Goal: Task Accomplishment & Management: Manage account settings

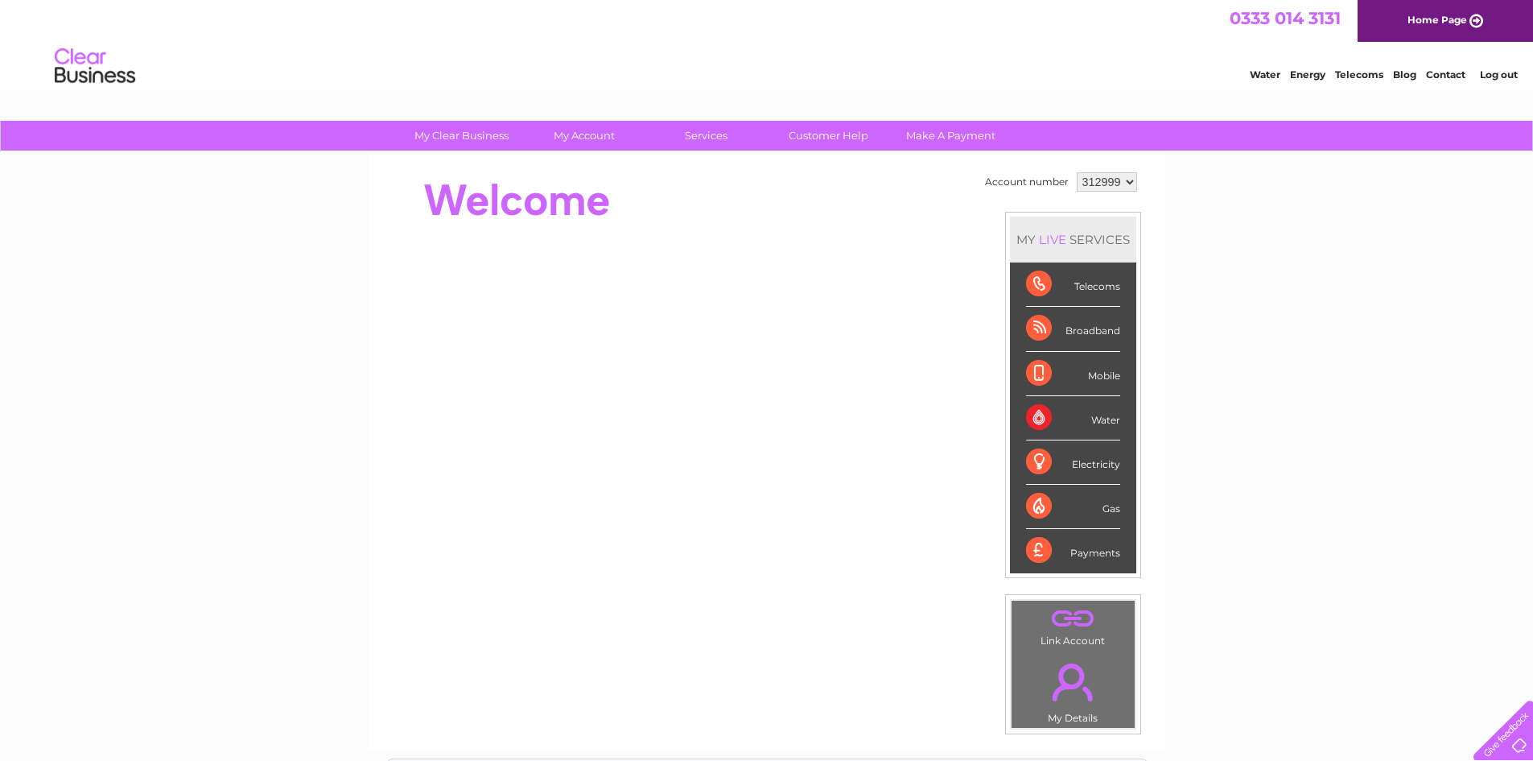
click at [1132, 178] on select "312999 313003" at bounding box center [1107, 181] width 60 height 19
click at [1077, 172] on select "312999 313003" at bounding box center [1107, 181] width 60 height 19
click at [1083, 284] on div "Telecoms" at bounding box center [1073, 284] width 94 height 44
click at [1104, 286] on div "Telecoms" at bounding box center [1073, 284] width 94 height 44
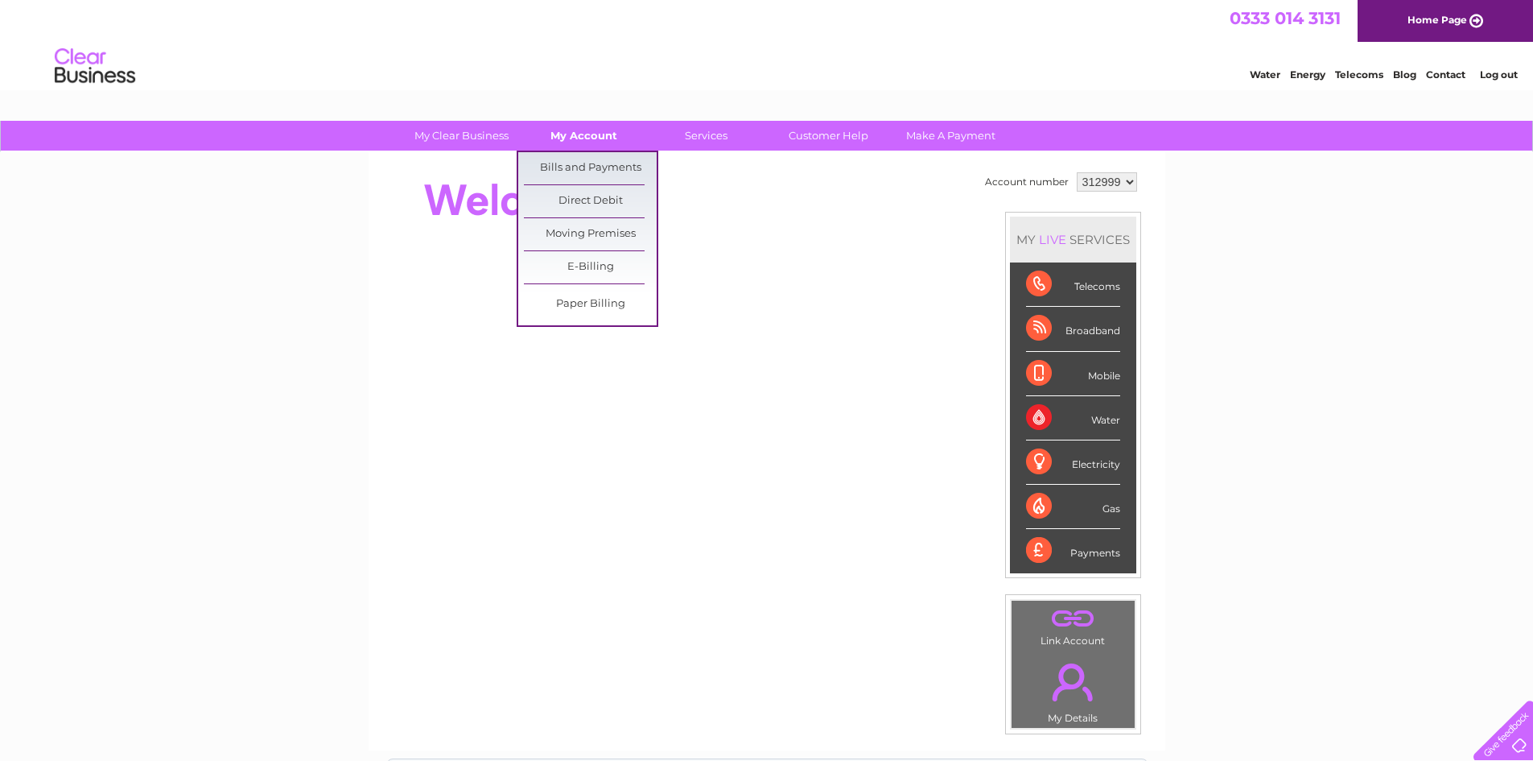
click at [588, 126] on link "My Account" at bounding box center [584, 136] width 133 height 30
click at [565, 163] on link "Bills and Payments" at bounding box center [590, 168] width 133 height 32
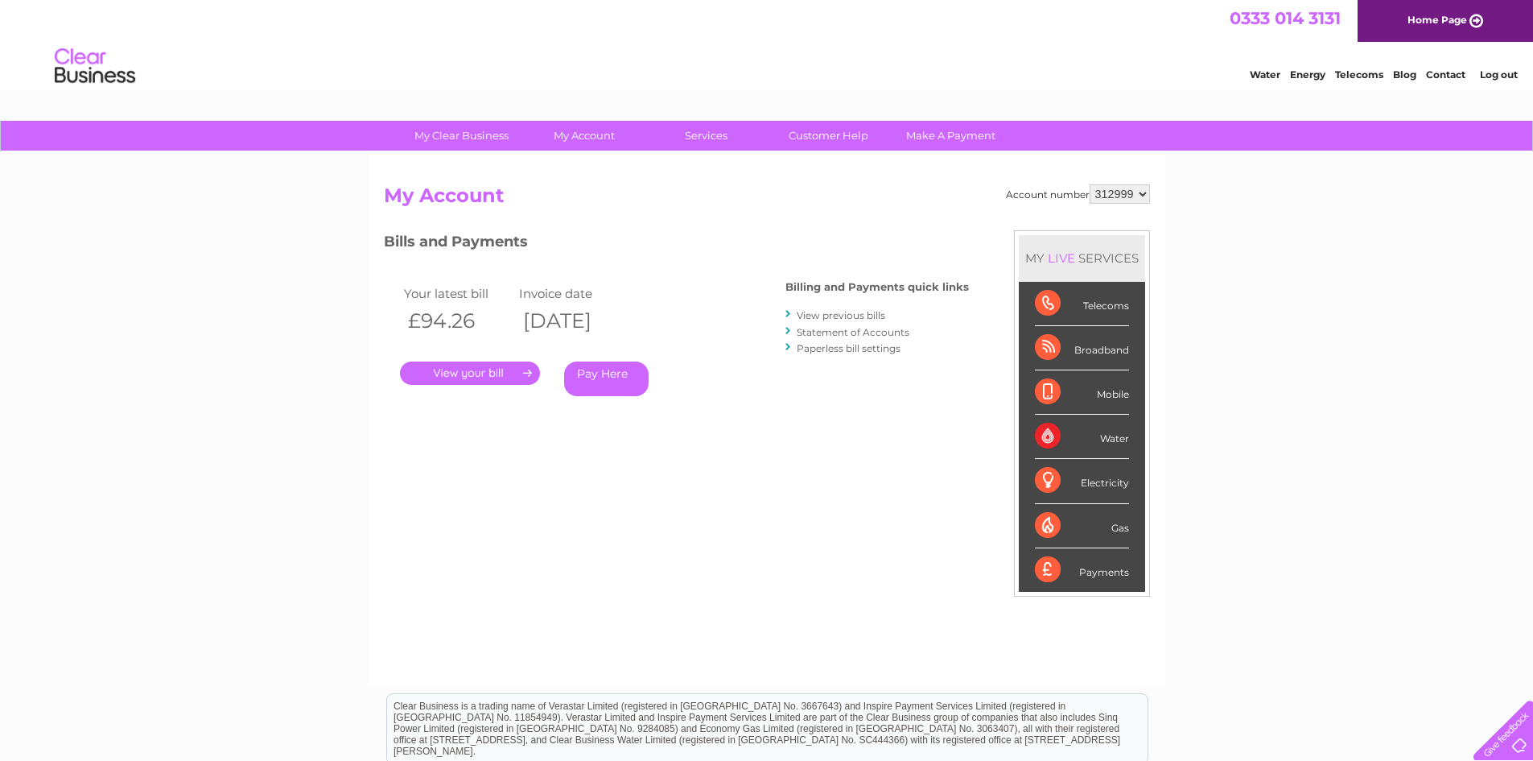
click at [470, 375] on link "." at bounding box center [470, 372] width 140 height 23
